Goal: Check status: Check status

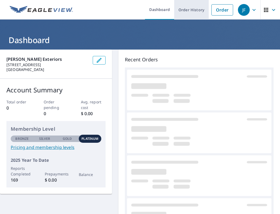
click at [191, 16] on link "Order History" at bounding box center [191, 10] width 35 height 20
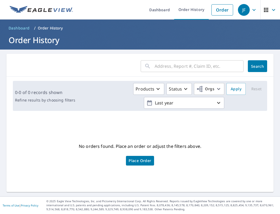
click at [170, 73] on input "text" at bounding box center [198, 66] width 89 height 15
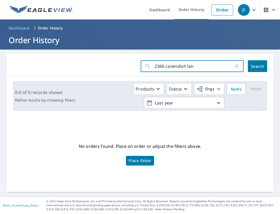
type input "[STREET_ADDRESS]"
click button "Search" at bounding box center [256, 66] width 19 height 12
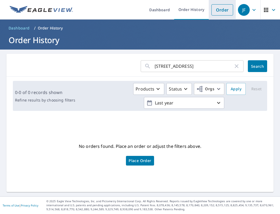
click at [217, 11] on link "Order" at bounding box center [222, 9] width 22 height 11
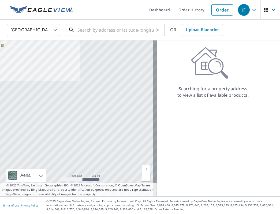
click at [114, 34] on input "text" at bounding box center [115, 29] width 76 height 15
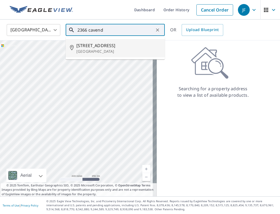
drag, startPoint x: 131, startPoint y: 49, endPoint x: 127, endPoint y: 48, distance: 3.9
click at [129, 49] on p "[GEOGRAPHIC_DATA]" at bounding box center [118, 51] width 84 height 5
type input "[STREET_ADDRESS][PERSON_NAME]"
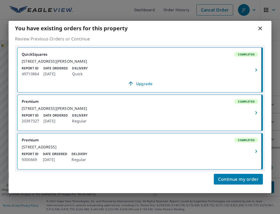
click at [111, 149] on div "[STREET_ADDRESS]" at bounding box center [140, 146] width 236 height 5
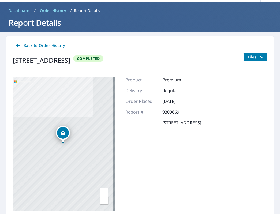
scroll to position [27, 0]
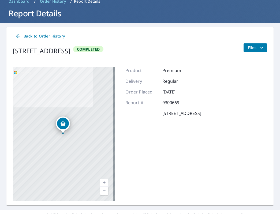
click at [250, 51] on span "Files" at bounding box center [255, 47] width 17 height 6
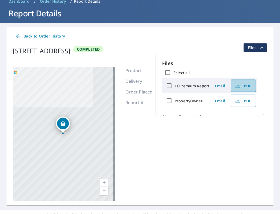
click at [242, 86] on span "PDF" at bounding box center [242, 85] width 17 height 6
click at [200, 165] on div "Product Premium Delivery Regular Order Placed [DATE] Report # 9300669 [STREET_A…" at bounding box center [163, 134] width 76 height 134
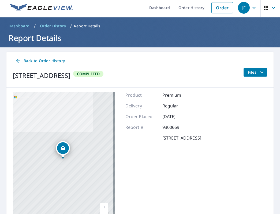
scroll to position [0, 0]
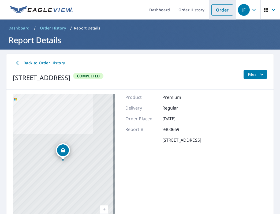
click at [216, 11] on link "Order" at bounding box center [222, 9] width 22 height 11
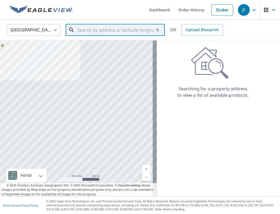
click at [101, 32] on input "text" at bounding box center [115, 29] width 76 height 15
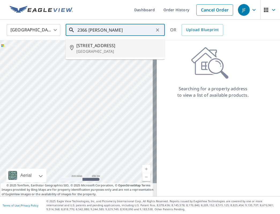
click at [110, 47] on span "[STREET_ADDRESS]" at bounding box center [118, 45] width 84 height 6
type input "[STREET_ADDRESS][PERSON_NAME]"
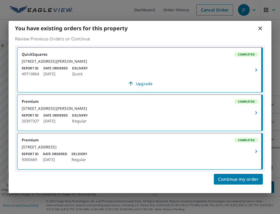
click at [263, 25] on icon at bounding box center [260, 28] width 6 height 6
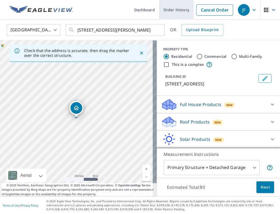
click at [173, 13] on link "Order History" at bounding box center [176, 10] width 35 height 20
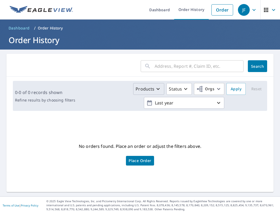
click at [146, 89] on p "Products" at bounding box center [144, 89] width 19 height 6
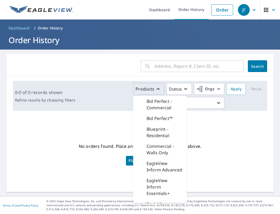
click at [150, 89] on p "Products" at bounding box center [144, 89] width 19 height 6
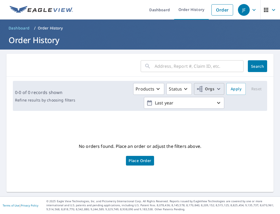
click at [216, 91] on icon "button" at bounding box center [218, 89] width 6 height 6
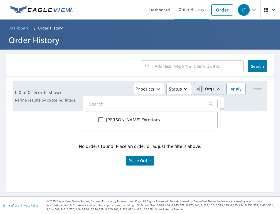
click at [215, 90] on icon "button" at bounding box center [218, 89] width 6 height 6
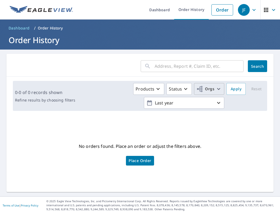
click at [215, 90] on icon "button" at bounding box center [218, 89] width 6 height 6
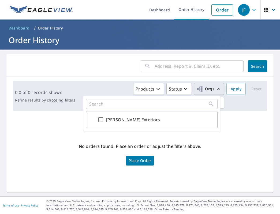
click at [101, 119] on input "[PERSON_NAME] Exteriors" at bounding box center [100, 119] width 6 height 6
checkbox input "true"
click at [165, 104] on input "text" at bounding box center [148, 103] width 119 height 5
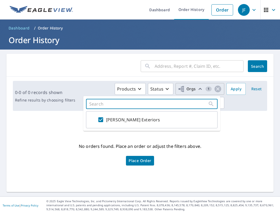
click at [167, 69] on input "text" at bounding box center [198, 66] width 89 height 15
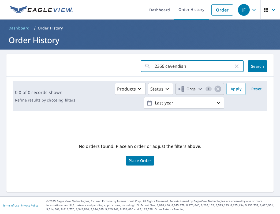
type input "2366 cavendish"
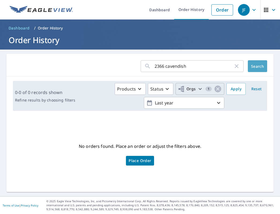
click at [260, 71] on button "Search" at bounding box center [256, 66] width 19 height 12
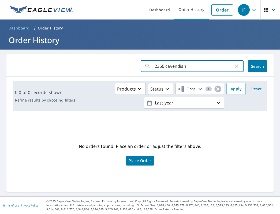
click at [193, 67] on input "2366 cavendish" at bounding box center [193, 66] width 79 height 15
type input "[STREET_ADDRESS]"
click button "Search" at bounding box center [256, 66] width 19 height 12
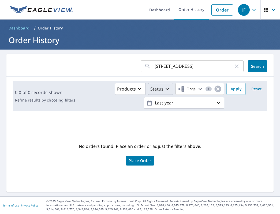
click at [166, 93] on button "Status" at bounding box center [160, 89] width 25 height 12
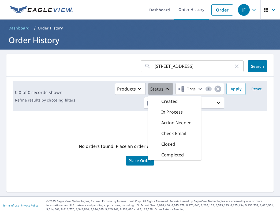
click at [166, 92] on icon "button" at bounding box center [167, 89] width 6 height 6
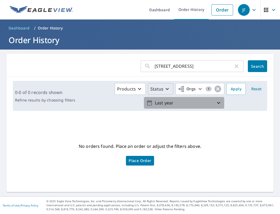
click at [200, 104] on p "Last year" at bounding box center [184, 102] width 63 height 9
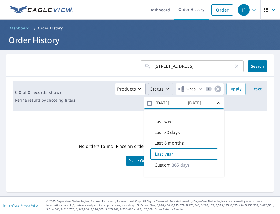
click at [176, 163] on p "365 days" at bounding box center [181, 165] width 18 height 6
click at [136, 159] on span "Place Order" at bounding box center [139, 160] width 22 height 3
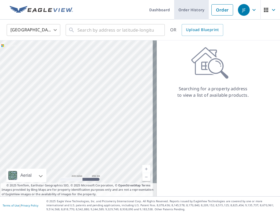
click at [192, 13] on link "Order History" at bounding box center [191, 10] width 35 height 20
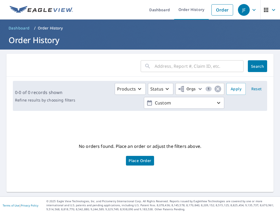
drag, startPoint x: 170, startPoint y: 70, endPoint x: 173, endPoint y: 70, distance: 2.7
click at [170, 70] on input "text" at bounding box center [198, 66] width 89 height 15
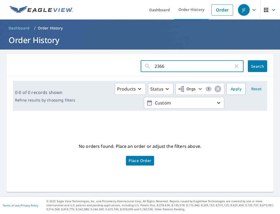
type input "[STREET_ADDRESS]"
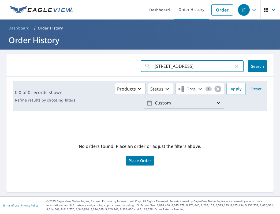
click at [182, 104] on p "Custom" at bounding box center [184, 102] width 63 height 9
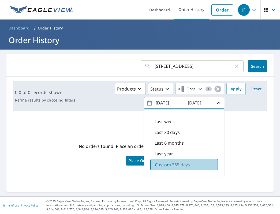
click at [172, 163] on p "365 days" at bounding box center [181, 164] width 18 height 6
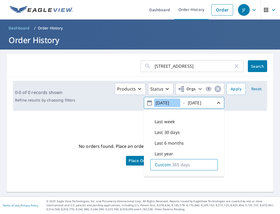
click at [161, 103] on input "[DATE]" at bounding box center [167, 102] width 26 height 9
type input "[DATE]"
click at [260, 66] on button "Search" at bounding box center [256, 66] width 19 height 12
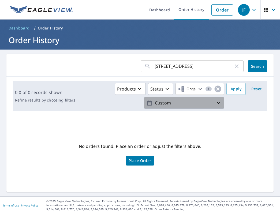
click at [189, 102] on p "Custom" at bounding box center [184, 102] width 63 height 9
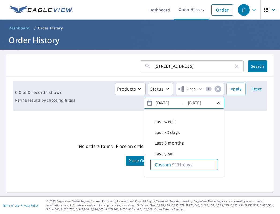
click at [215, 103] on icon "button" at bounding box center [218, 103] width 6 height 6
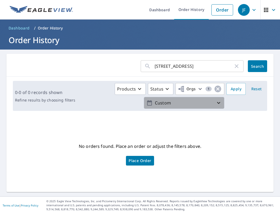
click at [204, 104] on p "Custom" at bounding box center [184, 102] width 63 height 9
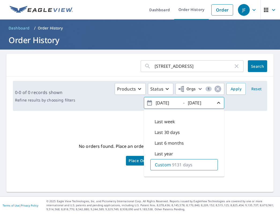
click at [184, 166] on p "9131 days" at bounding box center [182, 164] width 20 height 6
click at [159, 103] on input "2000/10/08" at bounding box center [167, 102] width 26 height 9
type input "2006/10/08"
click at [252, 67] on span "Search" at bounding box center [257, 66] width 11 height 5
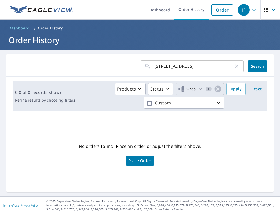
click at [197, 87] on icon "button" at bounding box center [200, 89] width 6 height 6
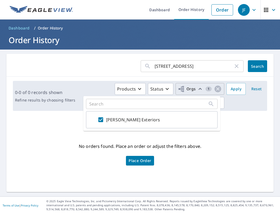
click at [249, 112] on div "0-0 of 0 records shown Refine results by choosing filters Products Status Orgs …" at bounding box center [139, 96] width 267 height 39
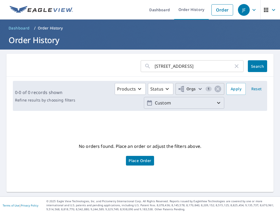
click at [207, 104] on p "Custom" at bounding box center [184, 102] width 63 height 9
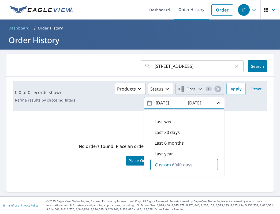
click at [239, 102] on div "Products Status Orgs 1 2006/10/08 - 2025/10/08 Last week Last 30 days Last 6 mo…" at bounding box center [170, 96] width 187 height 26
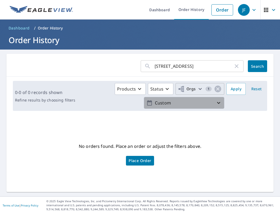
click at [204, 105] on p "Custom" at bounding box center [184, 102] width 63 height 9
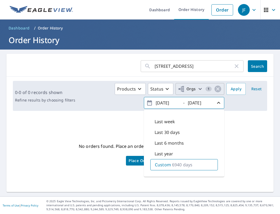
click at [231, 102] on div "Products Status Orgs 1 2006/10/08 - 2025/10/08 Last week Last 30 days Last 6 mo…" at bounding box center [170, 96] width 187 height 26
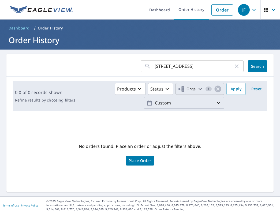
click at [185, 105] on p "Custom" at bounding box center [184, 102] width 63 height 9
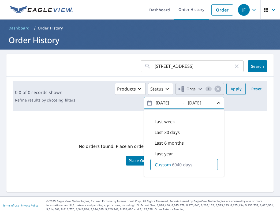
click at [230, 87] on span "Apply" at bounding box center [235, 89] width 11 height 7
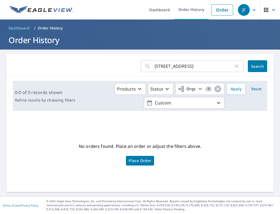
click at [210, 69] on input "[STREET_ADDRESS]" at bounding box center [193, 66] width 79 height 15
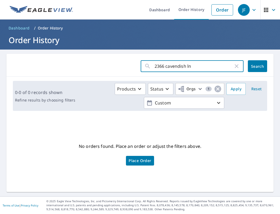
type input "2366 cavendish ln"
click at [261, 63] on button "Search" at bounding box center [256, 66] width 19 height 12
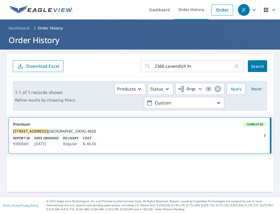
click at [104, 102] on div "Products Status Orgs 1 Custom" at bounding box center [150, 96] width 147 height 26
